Goal: Check status: Check status

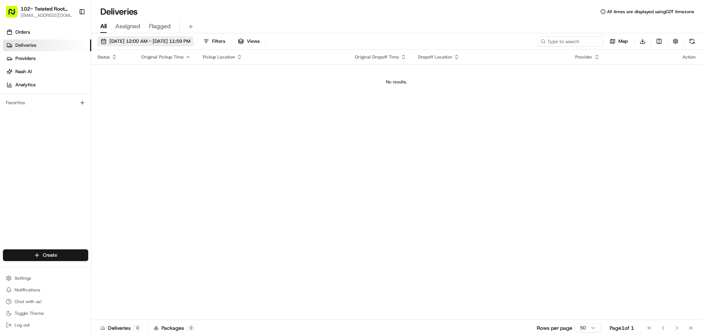
click at [156, 38] on span "[DATE] 12:00 AM - [DATE] 11:59 PM" at bounding box center [149, 41] width 81 height 7
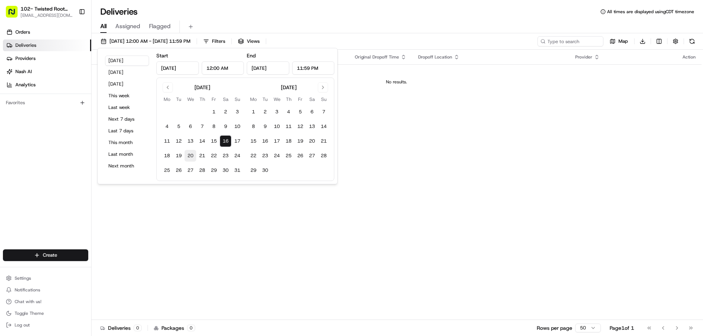
click at [194, 158] on button "20" at bounding box center [190, 156] width 12 height 12
type input "[DATE]"
click at [340, 121] on div "Status Original Pickup Time Pickup Location Original Dropoff Time Dropoff Locat…" at bounding box center [397, 185] width 610 height 270
